Goal: Find specific page/section: Find specific page/section

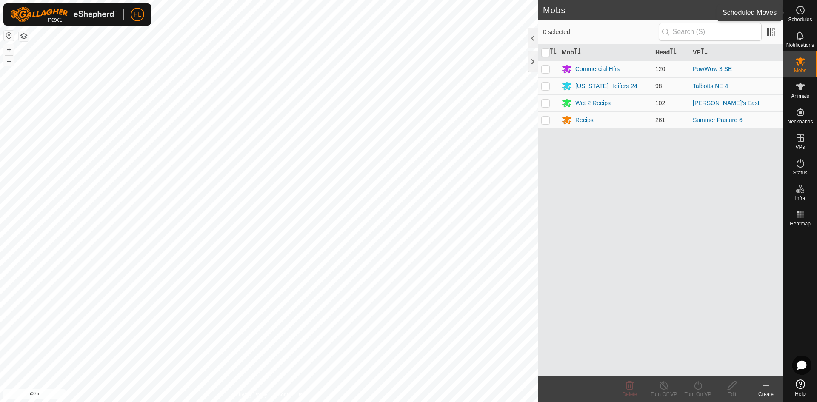
click at [805, 15] on es-schedule-vp-svg-icon at bounding box center [800, 10] width 15 height 14
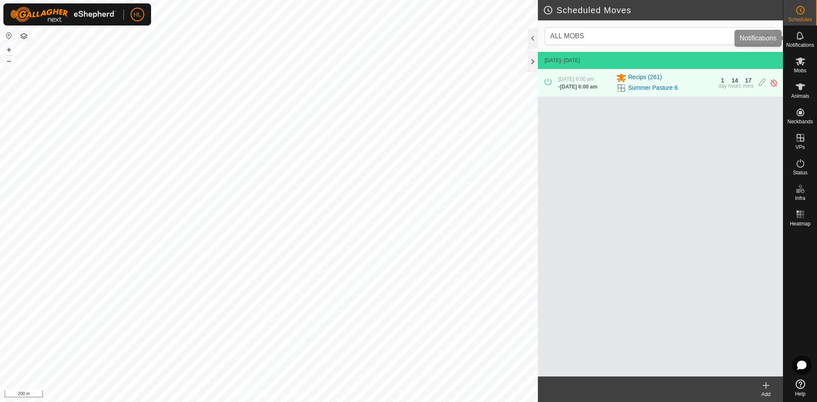
click at [800, 45] on span "Notifications" at bounding box center [801, 45] width 28 height 5
